Goal: Information Seeking & Learning: Learn about a topic

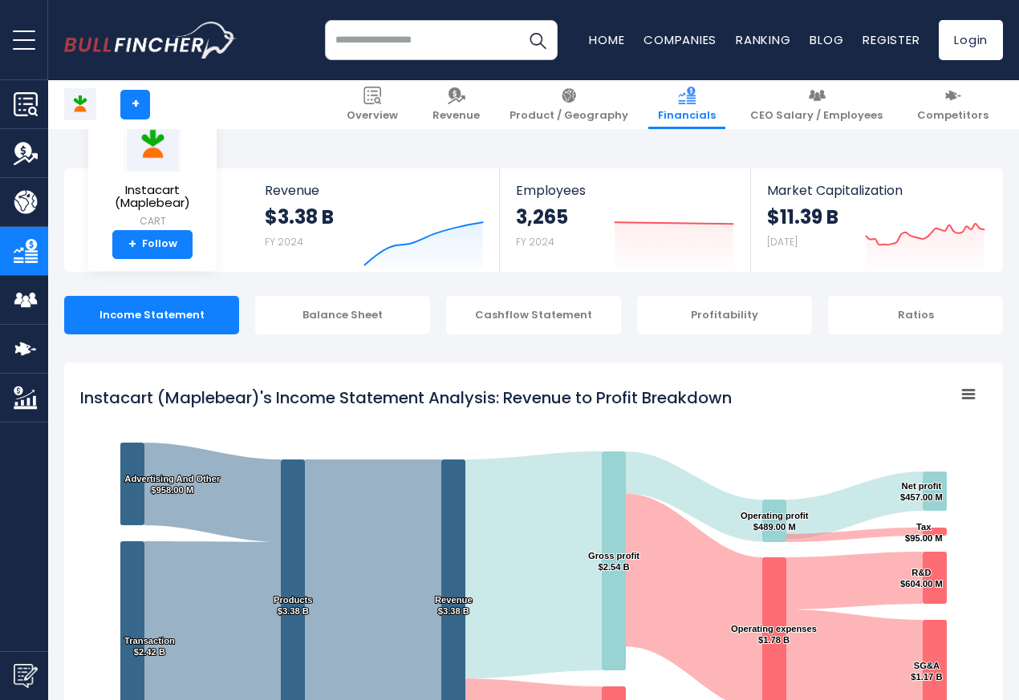
scroll to position [868, 0]
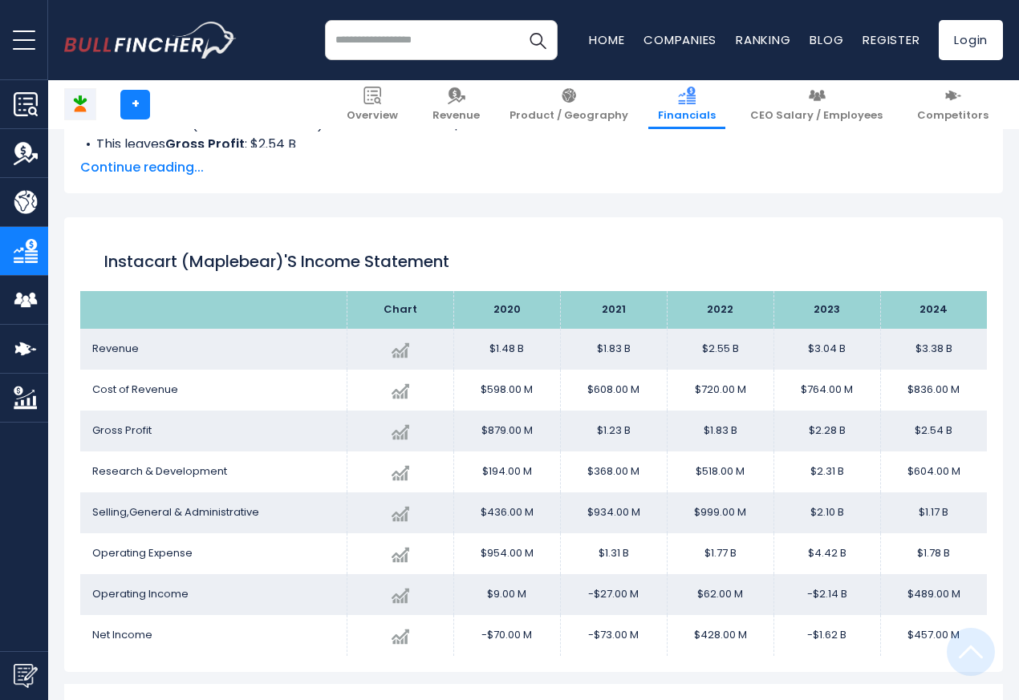
scroll to position [868, 0]
